Goal: Navigation & Orientation: Find specific page/section

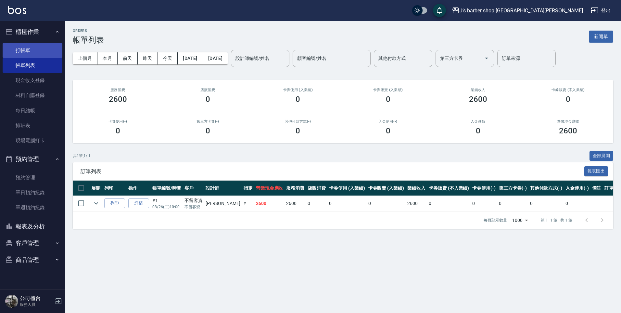
click at [22, 48] on link "打帳單" at bounding box center [33, 50] width 60 height 15
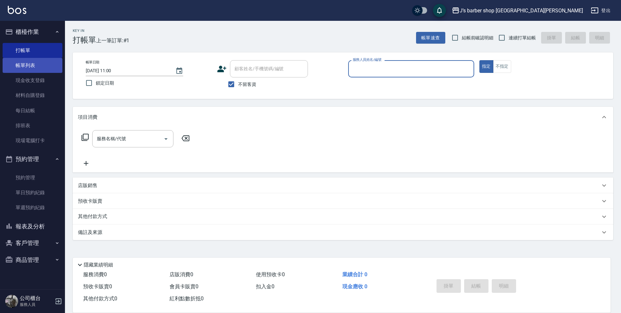
click at [46, 64] on link "帳單列表" at bounding box center [33, 65] width 60 height 15
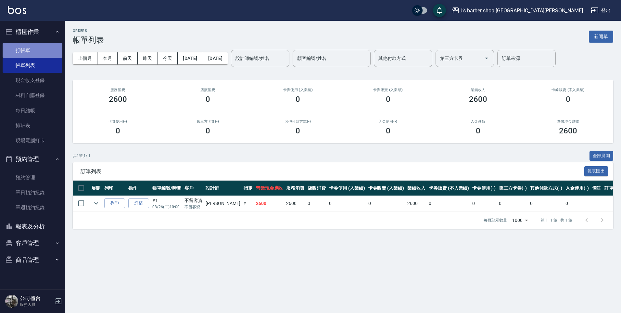
click at [41, 48] on link "打帳單" at bounding box center [33, 50] width 60 height 15
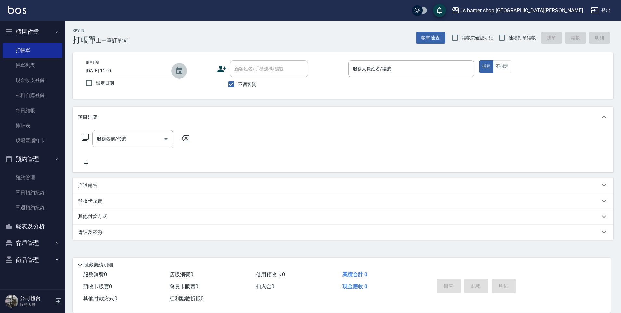
drag, startPoint x: 186, startPoint y: 69, endPoint x: 180, endPoint y: 69, distance: 5.2
click at [184, 69] on button "Choose date, selected date is 2025-08-26" at bounding box center [180, 71] width 16 height 16
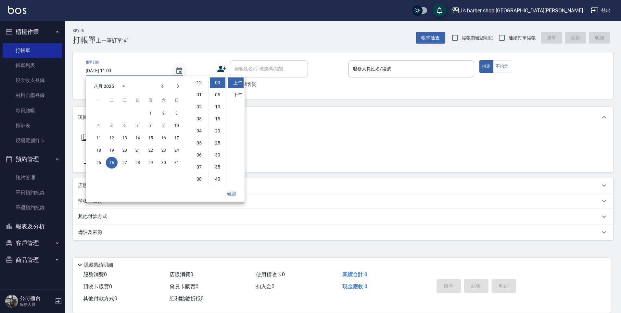
scroll to position [36, 0]
click at [10, 64] on link "帳單列表" at bounding box center [33, 65] width 60 height 15
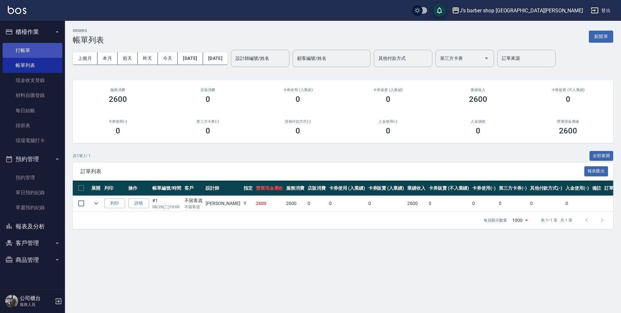
click at [24, 50] on link "打帳單" at bounding box center [33, 50] width 60 height 15
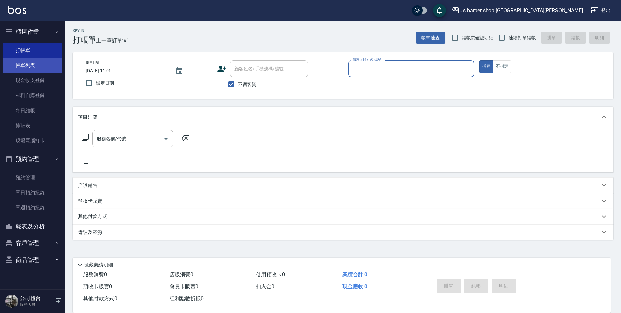
click at [26, 65] on link "帳單列表" at bounding box center [33, 65] width 60 height 15
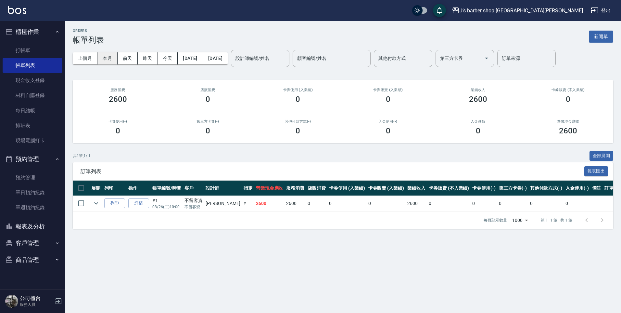
click at [104, 55] on button "本月" at bounding box center [108, 58] width 20 height 12
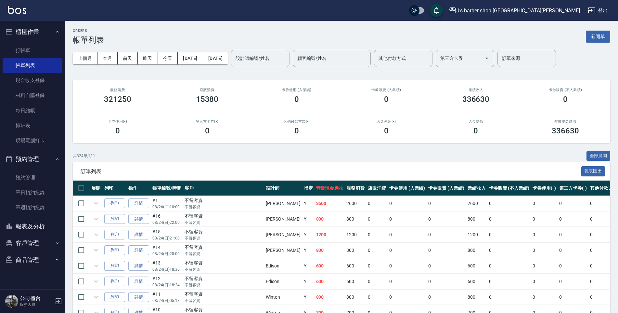
click at [272, 60] on div "設計師編號/姓名 設計師編號/姓名" at bounding box center [260, 58] width 59 height 17
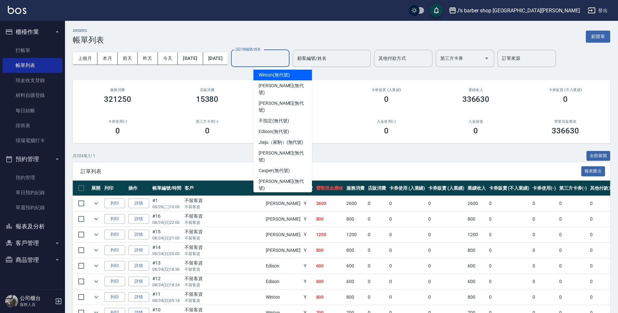
click at [271, 61] on input "設計師編號/姓名" at bounding box center [260, 58] width 53 height 11
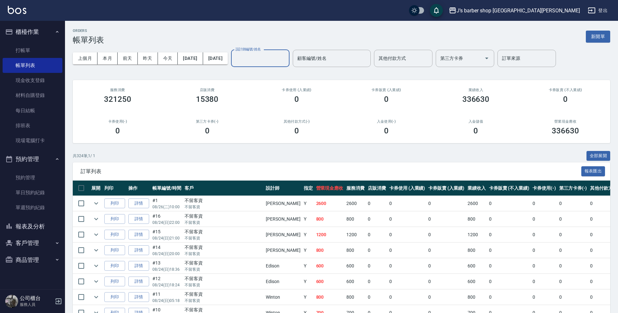
click at [272, 60] on input "設計師編號/姓名" at bounding box center [260, 58] width 53 height 11
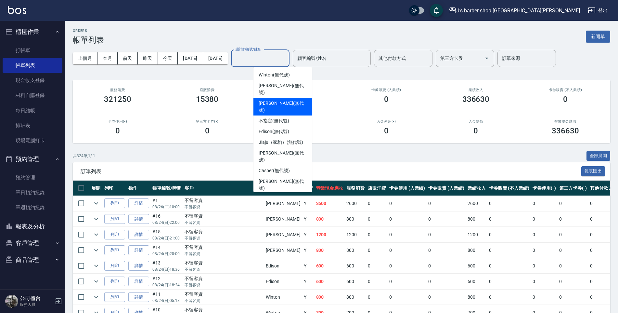
click at [276, 100] on span "[PERSON_NAME] (無代號)" at bounding box center [283, 107] width 48 height 14
type input "[PERSON_NAME](無代號)"
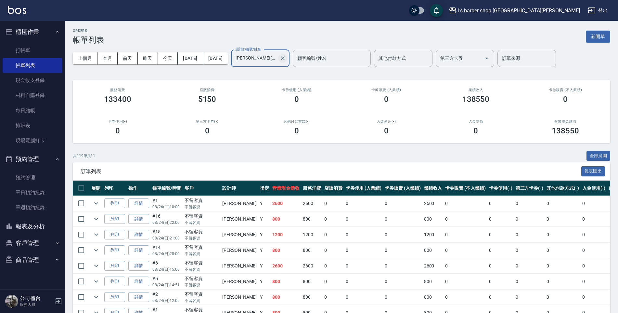
click at [286, 57] on icon "Clear" at bounding box center [283, 58] width 7 height 7
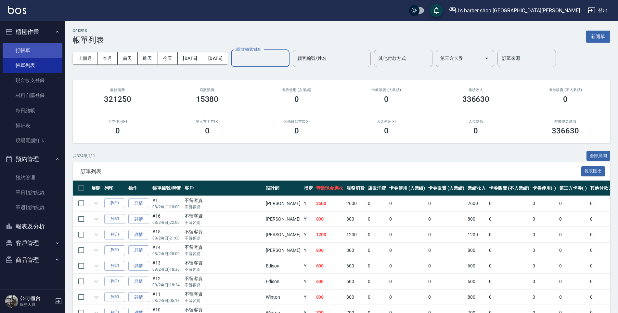
click at [25, 52] on link "打帳單" at bounding box center [33, 50] width 60 height 15
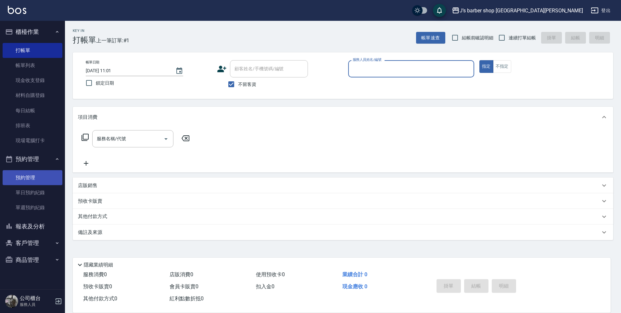
click at [34, 175] on link "預約管理" at bounding box center [33, 177] width 60 height 15
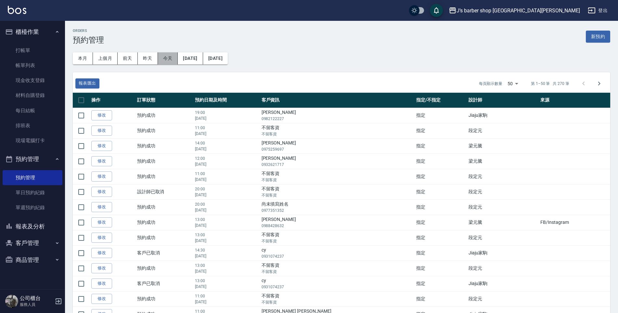
click at [166, 64] on button "今天" at bounding box center [168, 58] width 20 height 12
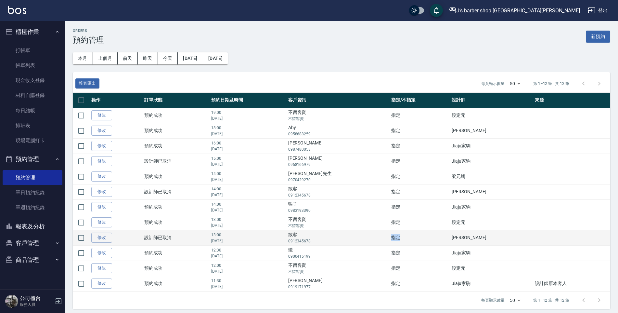
drag, startPoint x: 390, startPoint y: 238, endPoint x: 412, endPoint y: 239, distance: 21.8
click at [412, 239] on td "指定" at bounding box center [420, 237] width 60 height 15
click at [410, 239] on td "指定" at bounding box center [420, 237] width 60 height 15
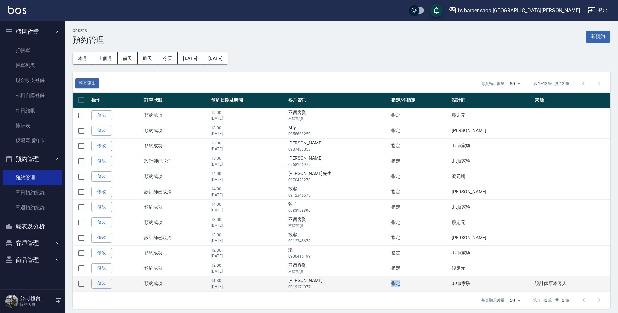
drag, startPoint x: 383, startPoint y: 284, endPoint x: 398, endPoint y: 284, distance: 15.6
click at [398, 284] on tr "修改  預約成功 11:30 [DATE] [PERSON_NAME] 0919171977 指定 Jiaju家駒 設計師[DEMOGRAPHIC_DATA]" at bounding box center [342, 283] width 538 height 15
drag, startPoint x: 398, startPoint y: 284, endPoint x: 373, endPoint y: 284, distance: 25.0
click at [373, 284] on p "0919171977" at bounding box center [338, 287] width 100 height 6
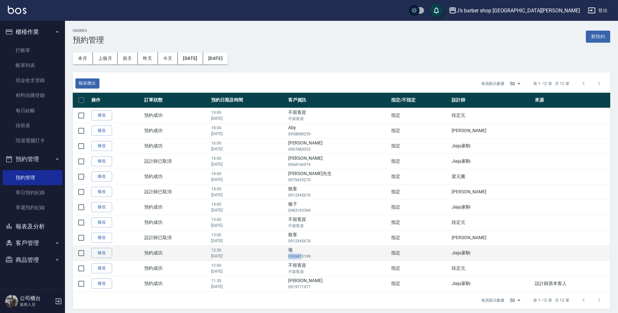
drag, startPoint x: 324, startPoint y: 256, endPoint x: 337, endPoint y: 256, distance: 13.0
click at [337, 256] on td "瓏 0900415199" at bounding box center [338, 252] width 103 height 15
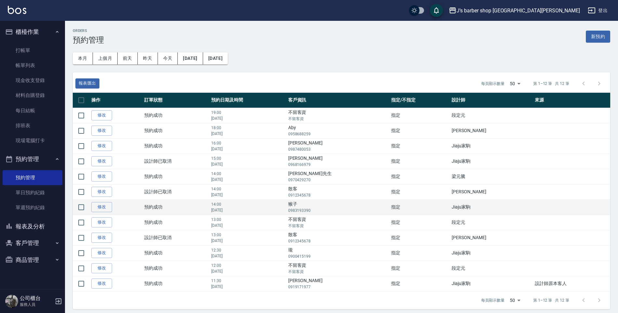
drag, startPoint x: 337, startPoint y: 256, endPoint x: 320, endPoint y: 210, distance: 49.1
click at [285, 211] on p "[DATE]" at bounding box center [248, 210] width 74 height 6
click at [287, 202] on td "14:00 [DATE]" at bounding box center [248, 206] width 77 height 15
drag, startPoint x: 329, startPoint y: 203, endPoint x: 347, endPoint y: 211, distance: 19.5
click at [347, 211] on td "猴子 0983193390" at bounding box center [338, 206] width 103 height 15
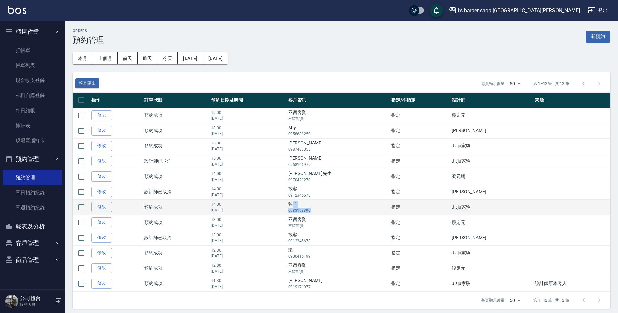
drag, startPoint x: 347, startPoint y: 211, endPoint x: 327, endPoint y: 211, distance: 19.8
click at [327, 211] on p "0983193390" at bounding box center [338, 210] width 100 height 6
click at [333, 207] on td "猴子 0983193390" at bounding box center [338, 206] width 103 height 15
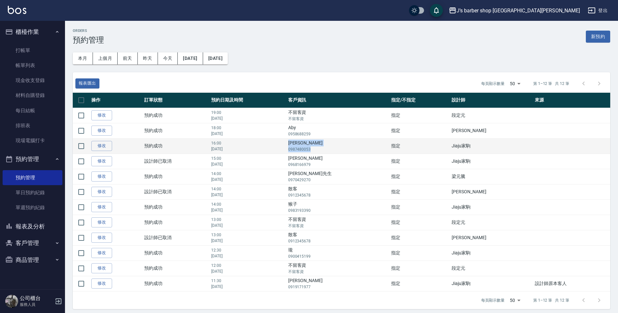
drag, startPoint x: 326, startPoint y: 145, endPoint x: 347, endPoint y: 150, distance: 21.7
click at [347, 150] on td "[PERSON_NAME]0987480053" at bounding box center [338, 145] width 103 height 15
click at [347, 150] on p "0987480053" at bounding box center [338, 149] width 100 height 6
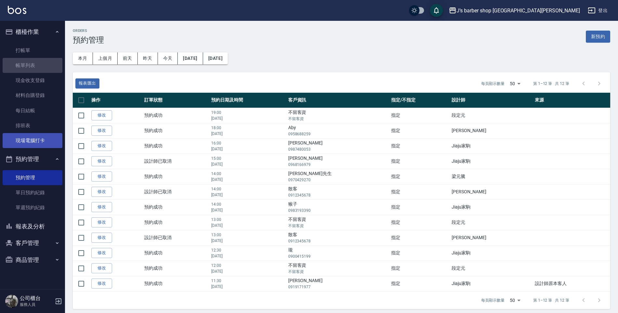
drag, startPoint x: 38, startPoint y: 61, endPoint x: 52, endPoint y: 143, distance: 83.0
click at [38, 61] on link "帳單列表" at bounding box center [33, 65] width 60 height 15
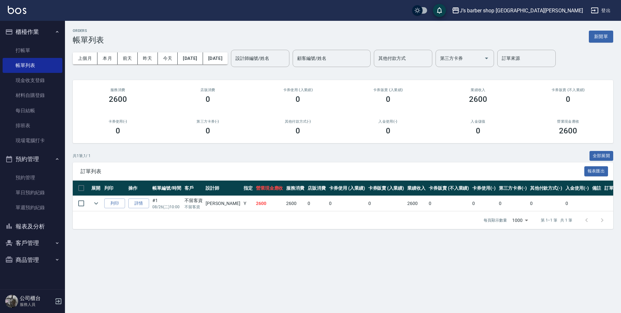
click at [42, 225] on button "報表及分析" at bounding box center [33, 226] width 60 height 17
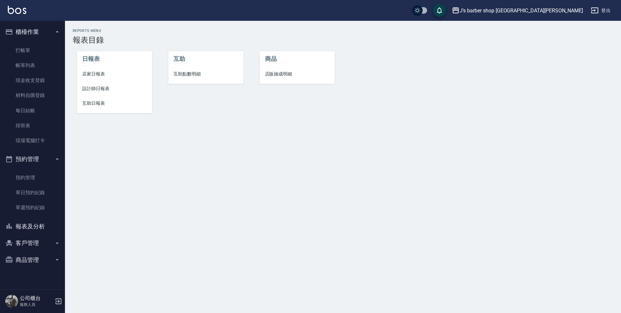
click at [101, 72] on span "店家日報表" at bounding box center [114, 74] width 65 height 7
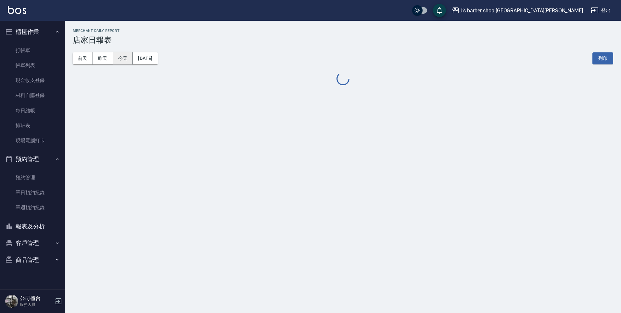
click at [124, 58] on button "今天" at bounding box center [123, 58] width 20 height 12
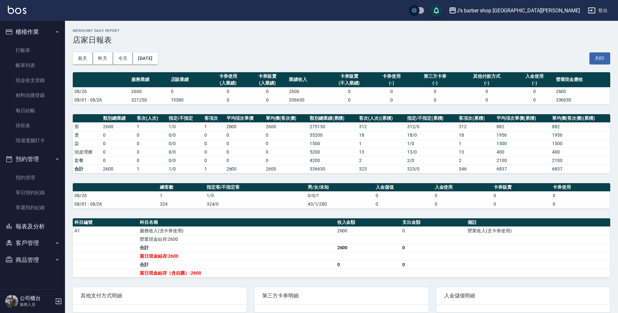
click at [44, 227] on button "報表及分析" at bounding box center [33, 226] width 60 height 17
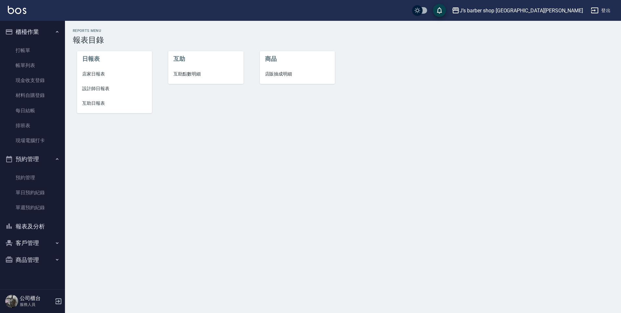
click at [100, 85] on span "設計師日報表" at bounding box center [114, 88] width 65 height 7
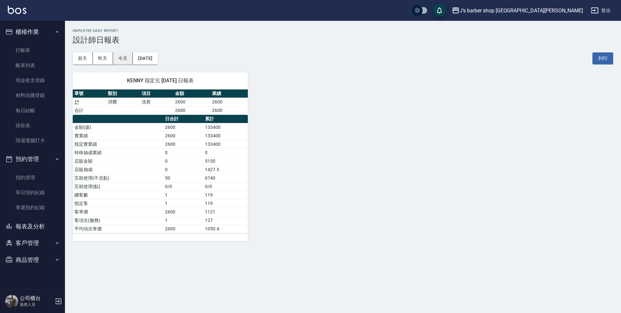
click at [123, 54] on button "今天" at bounding box center [123, 58] width 20 height 12
click at [99, 58] on button "昨天" at bounding box center [103, 58] width 20 height 12
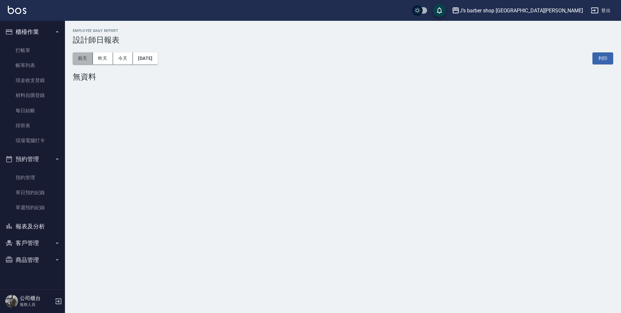
click at [87, 58] on button "前天" at bounding box center [83, 58] width 20 height 12
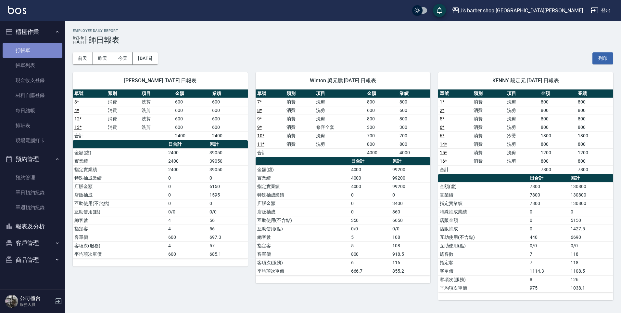
click at [44, 51] on link "打帳單" at bounding box center [33, 50] width 60 height 15
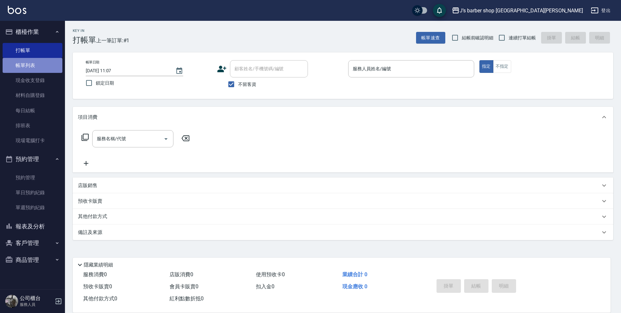
click at [17, 61] on link "帳單列表" at bounding box center [33, 65] width 60 height 15
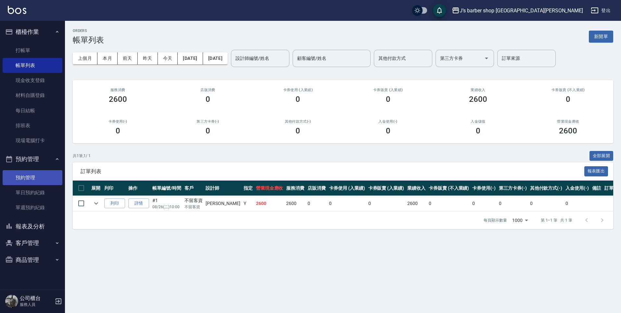
click at [41, 174] on link "預約管理" at bounding box center [33, 177] width 60 height 15
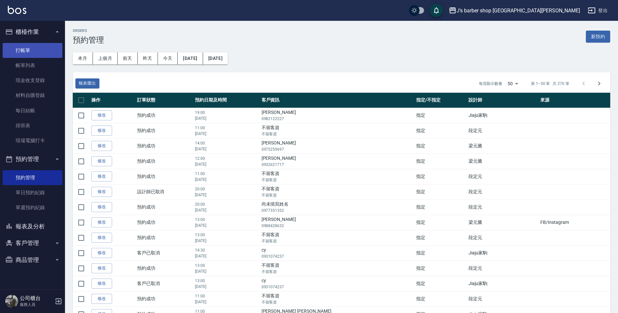
click at [28, 49] on link "打帳單" at bounding box center [33, 50] width 60 height 15
